Goal: Transaction & Acquisition: Purchase product/service

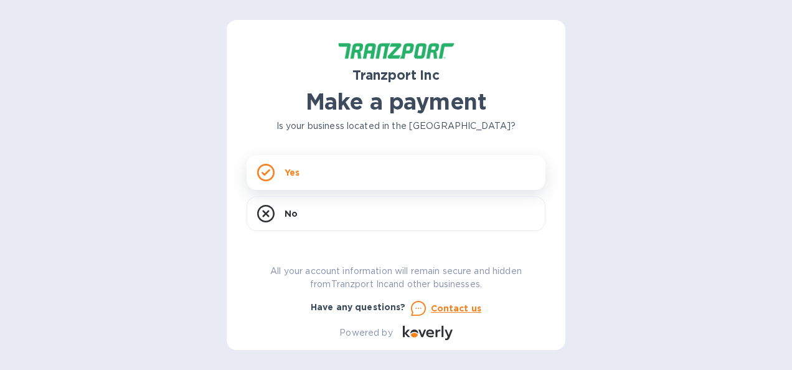
click at [369, 159] on div "Yes" at bounding box center [396, 172] width 299 height 35
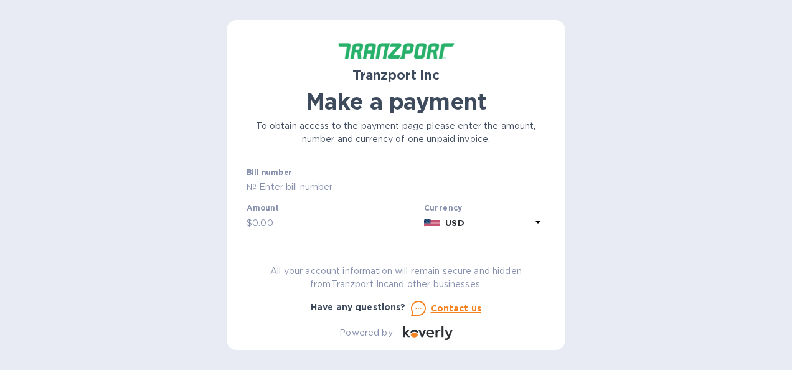
click at [334, 184] on input "text" at bounding box center [401, 187] width 289 height 19
paste input "S00002937"
type input "S00002937"
click at [320, 218] on input "text" at bounding box center [335, 223] width 167 height 19
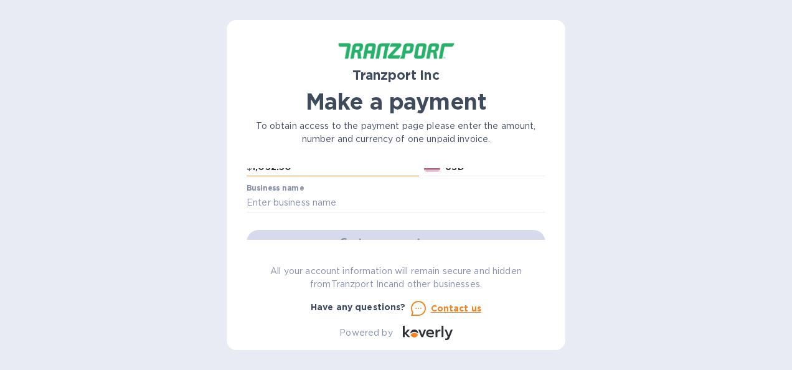
scroll to position [57, 0]
type input "1,032.50"
click at [320, 199] on input "text" at bounding box center [396, 202] width 299 height 19
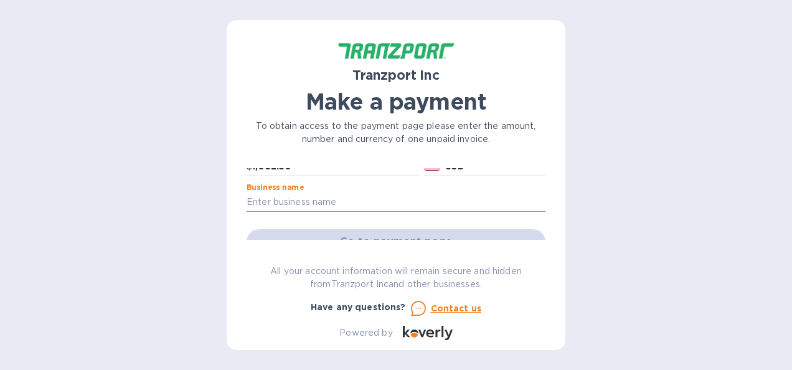
type input "Elite Card Supplies"
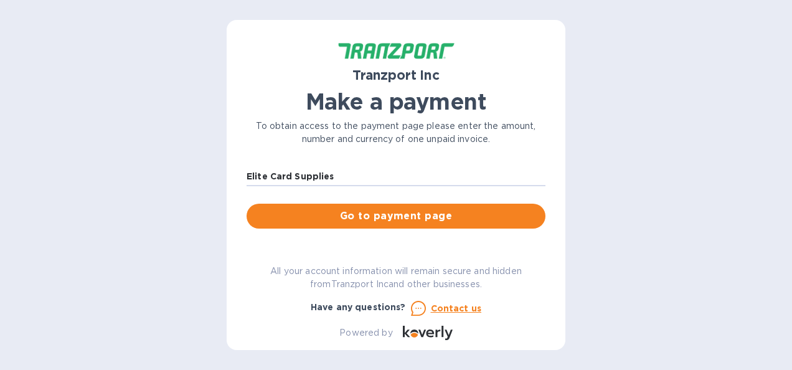
scroll to position [91, 0]
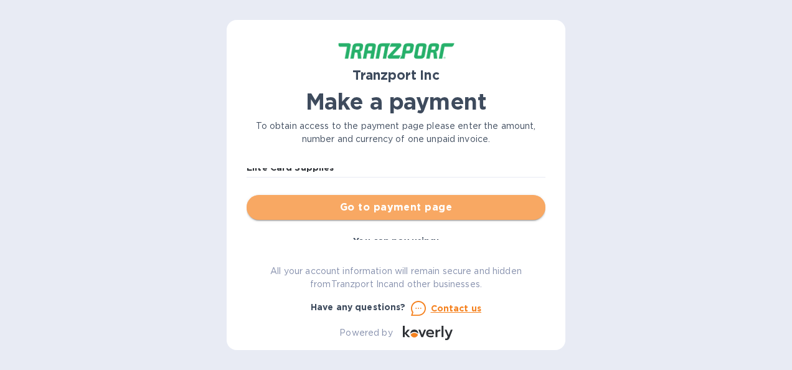
click at [417, 205] on span "Go to payment page" at bounding box center [396, 207] width 279 height 15
